Goal: Information Seeking & Learning: Learn about a topic

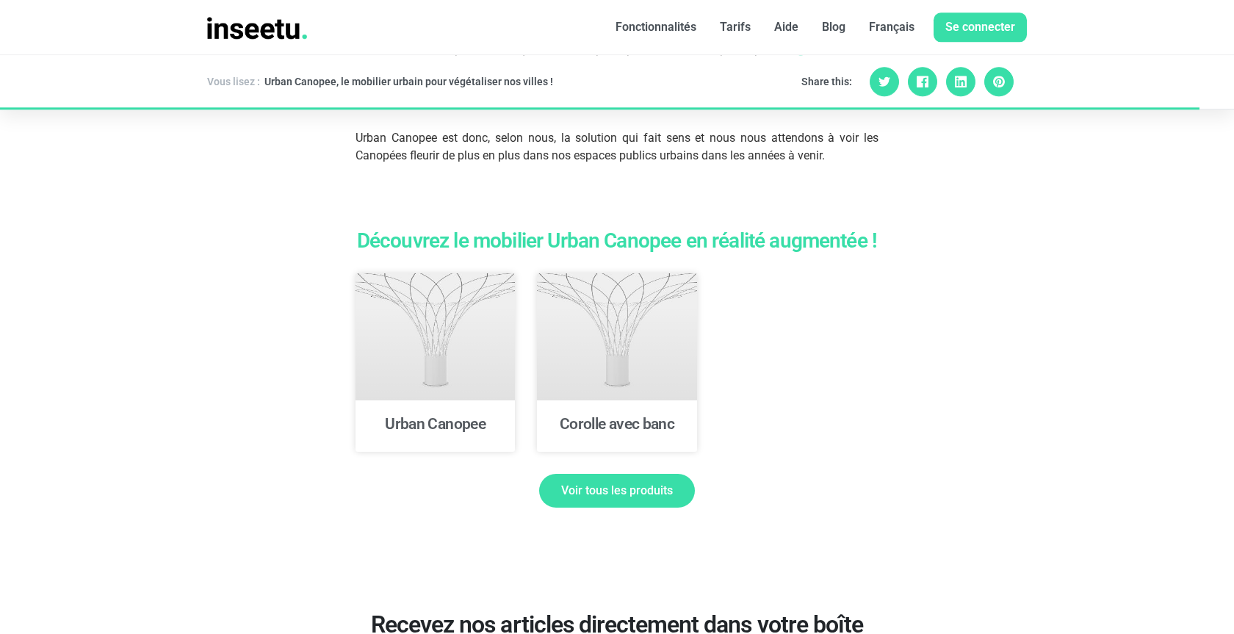
scroll to position [3747, 0]
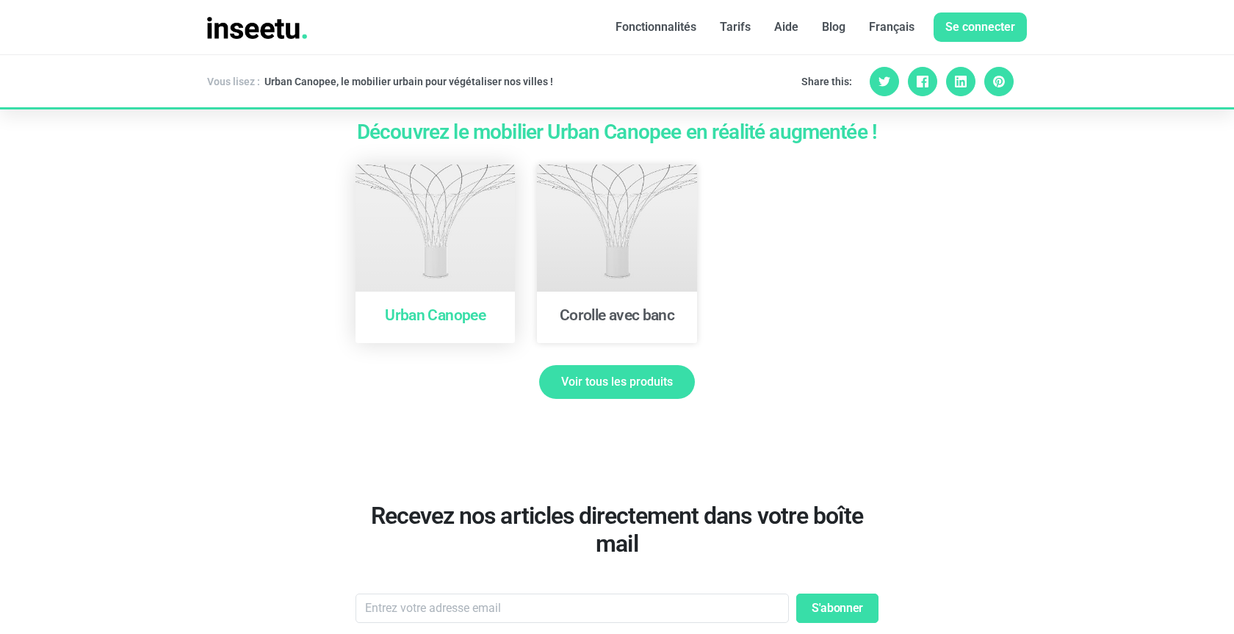
click at [436, 306] on link "Urban Canopee" at bounding box center [435, 315] width 101 height 18
click at [623, 376] on span "Voir tous les produits" at bounding box center [617, 382] width 112 height 12
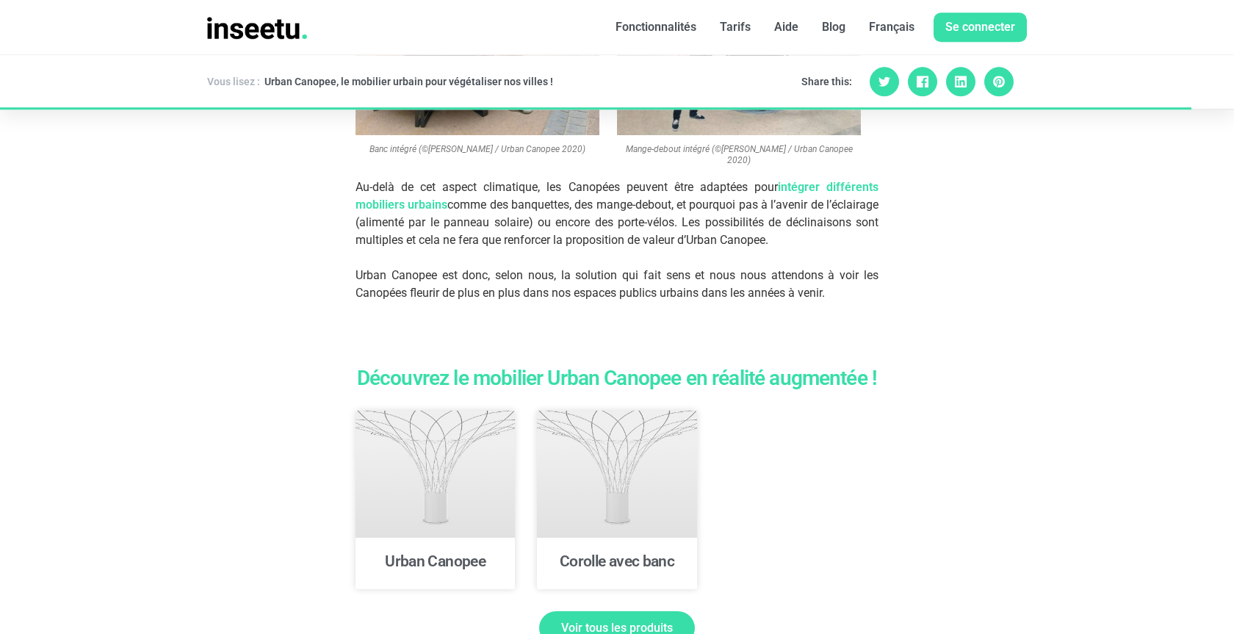
scroll to position [3497, 0]
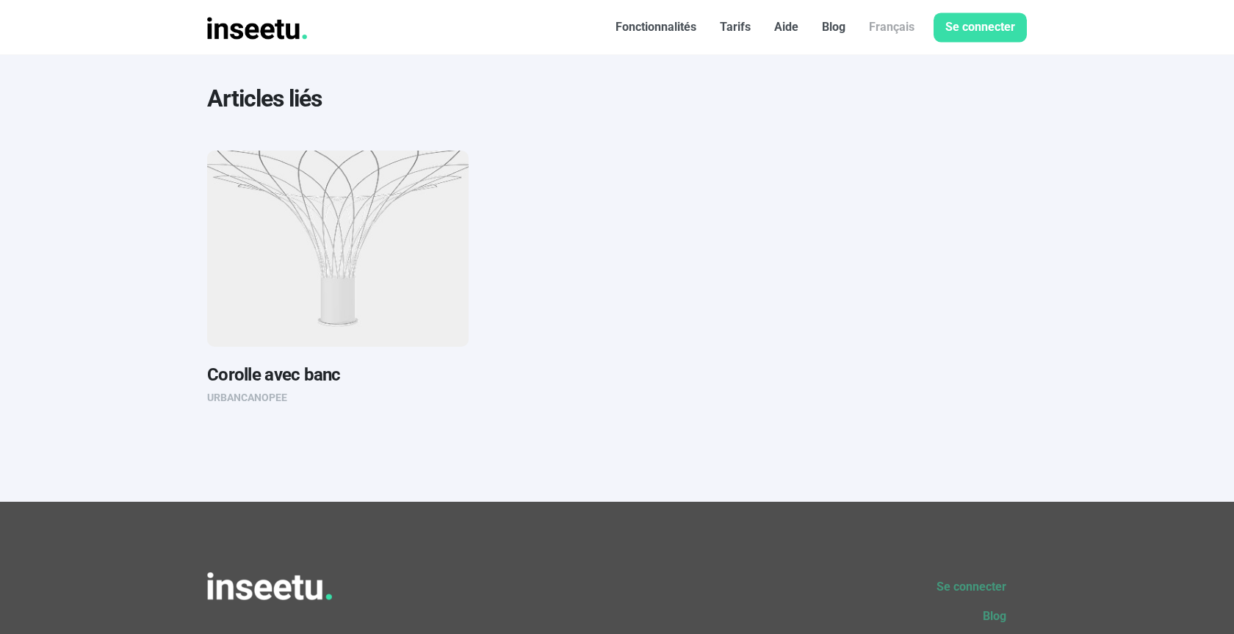
scroll to position [749, 0]
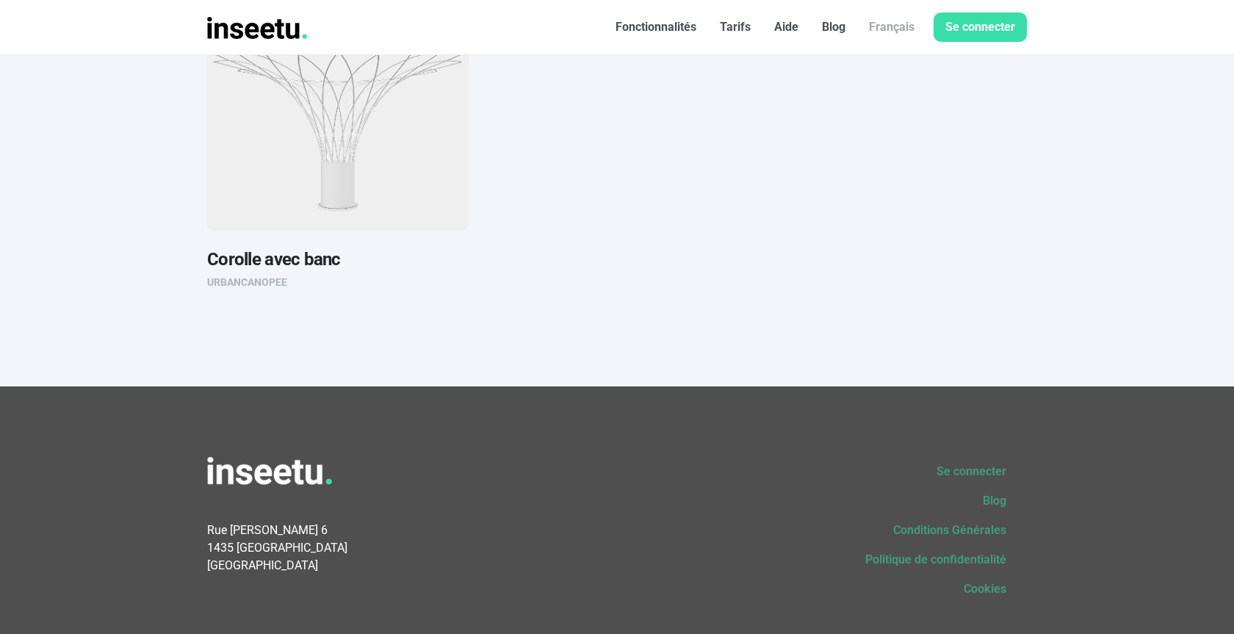
click at [323, 198] on img at bounding box center [338, 133] width 262 height 196
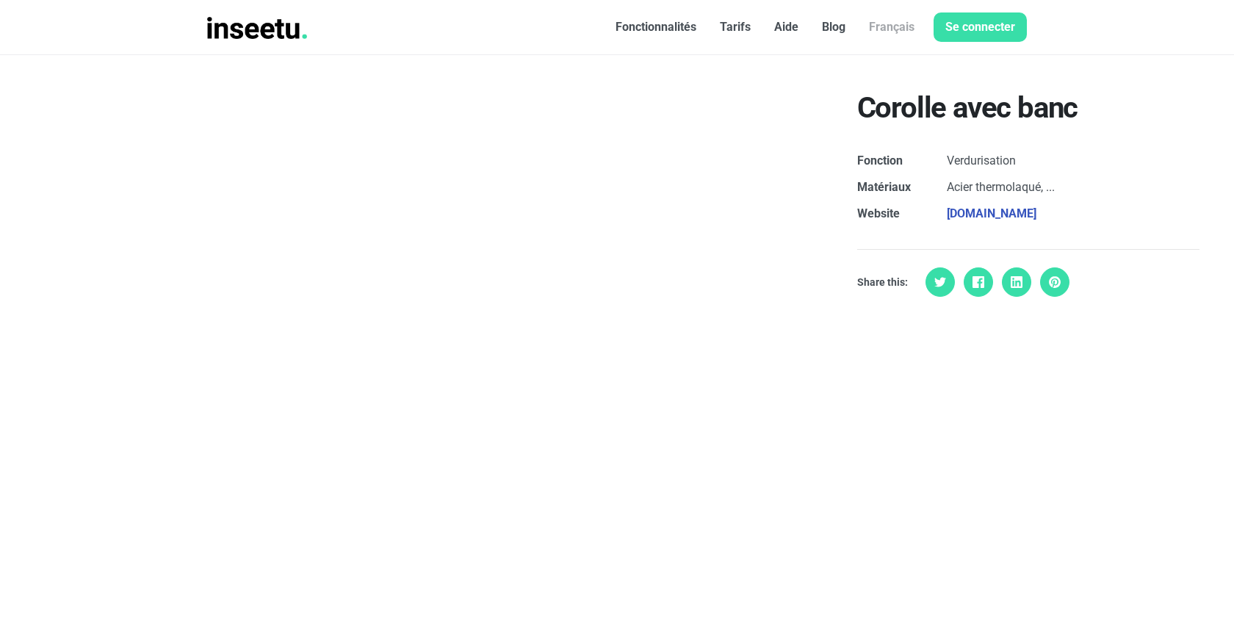
click at [1115, 378] on div "Corolle avec banc Fonction Verdurisation Matériaux Acier thermolaqué, ... Websi…" at bounding box center [1028, 334] width 411 height 558
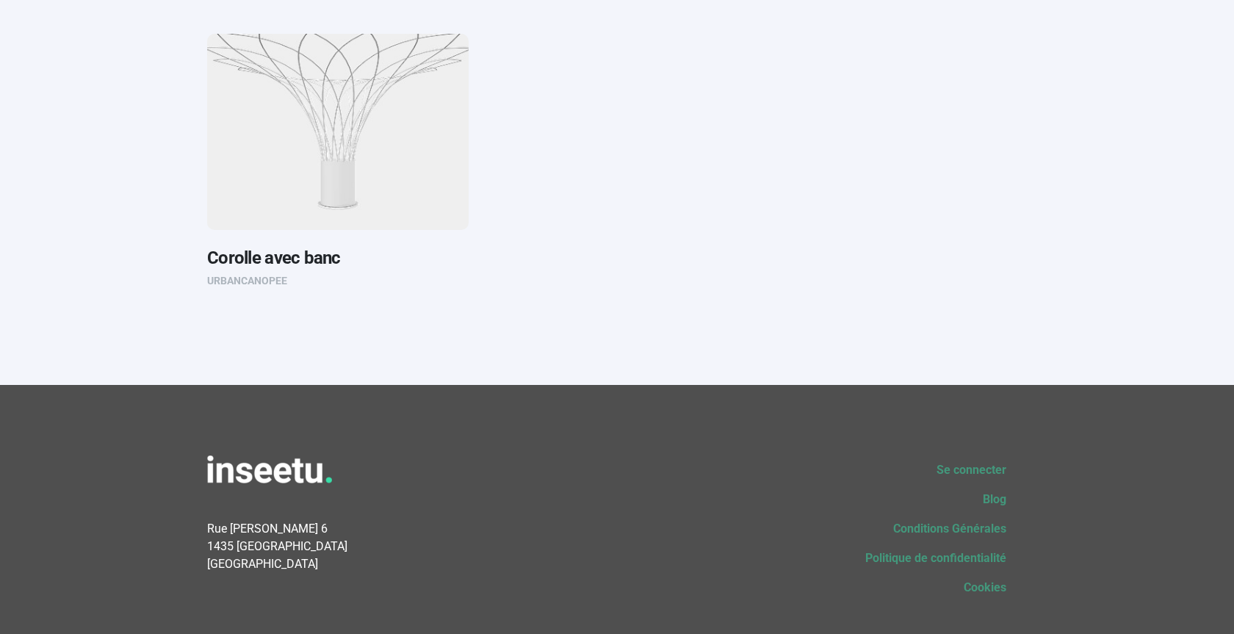
scroll to position [749, 0]
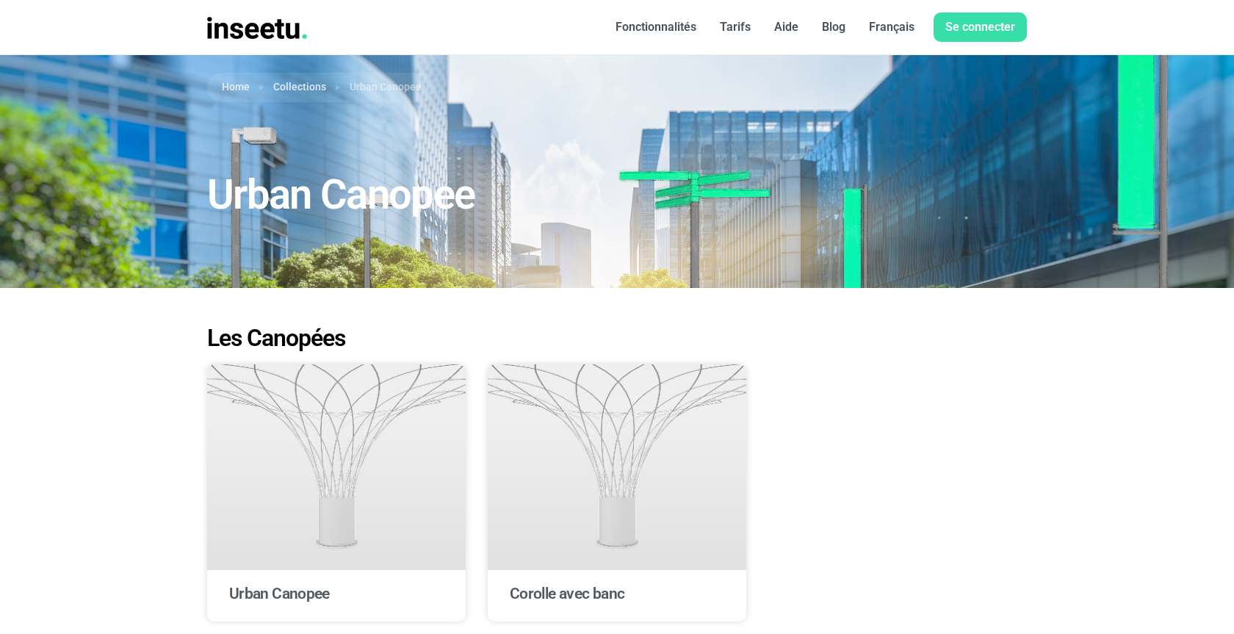
click at [669, 30] on font "Fonctionnalités" at bounding box center [656, 27] width 81 height 14
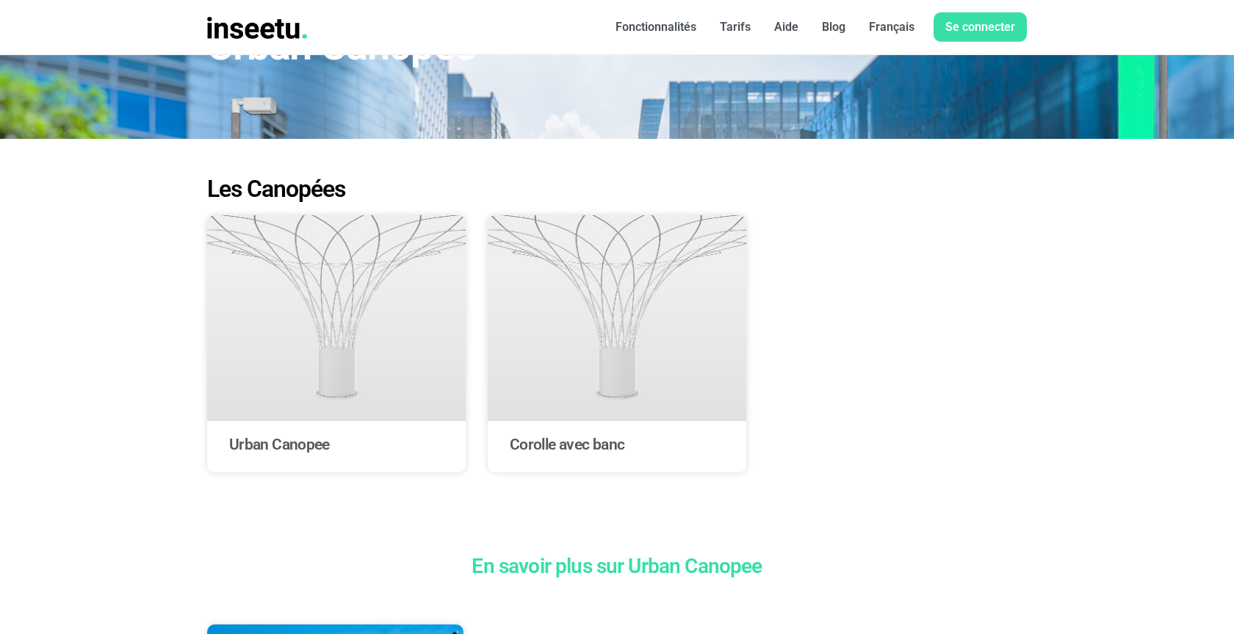
scroll to position [250, 0]
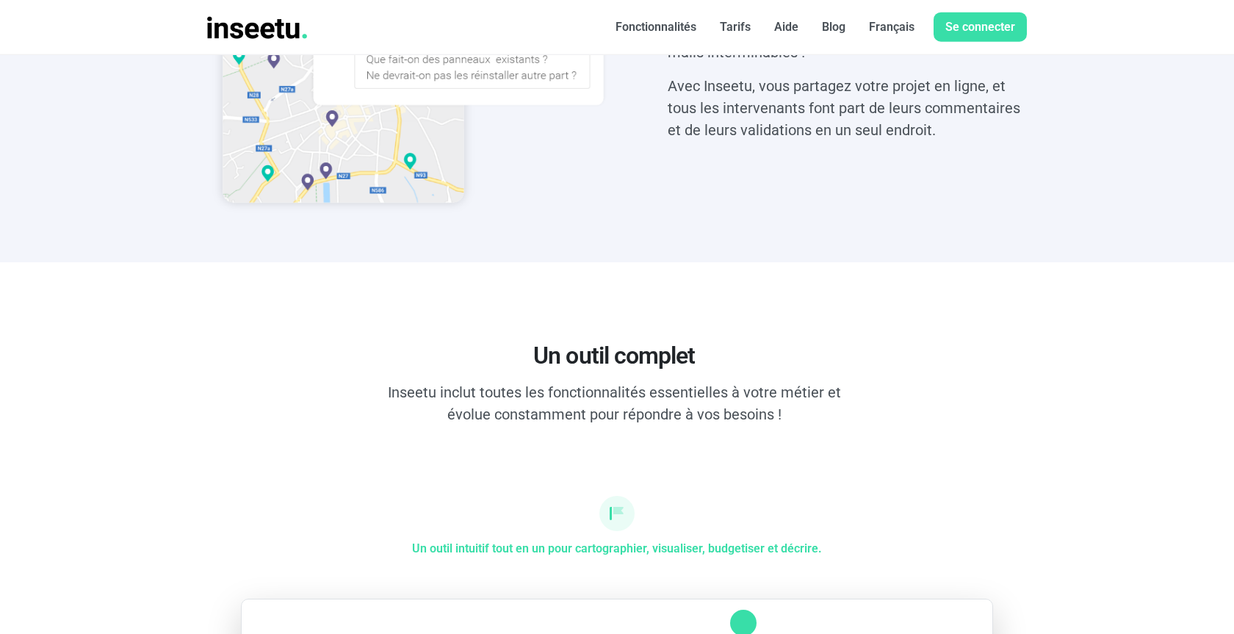
scroll to position [1260, 0]
